Goal: Complete application form

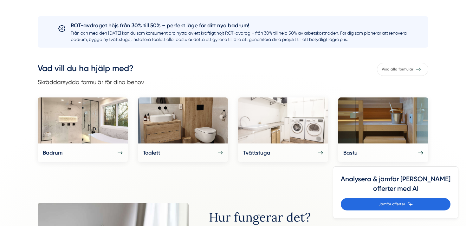
scroll to position [260, 0]
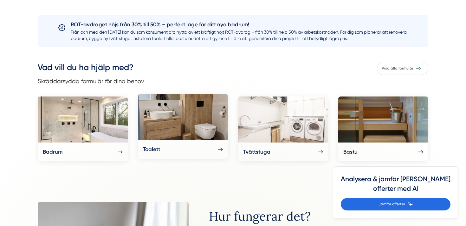
click at [164, 149] on div "Toalett" at bounding box center [183, 149] width 80 height 9
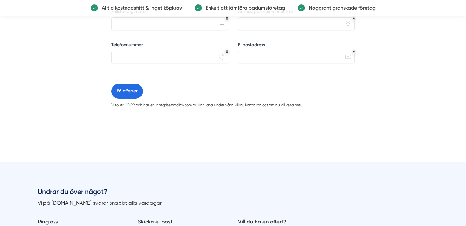
scroll to position [377, 0]
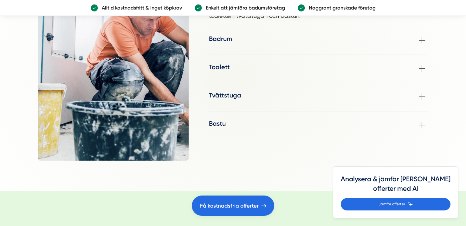
scroll to position [857, 0]
